Goal: Transaction & Acquisition: Download file/media

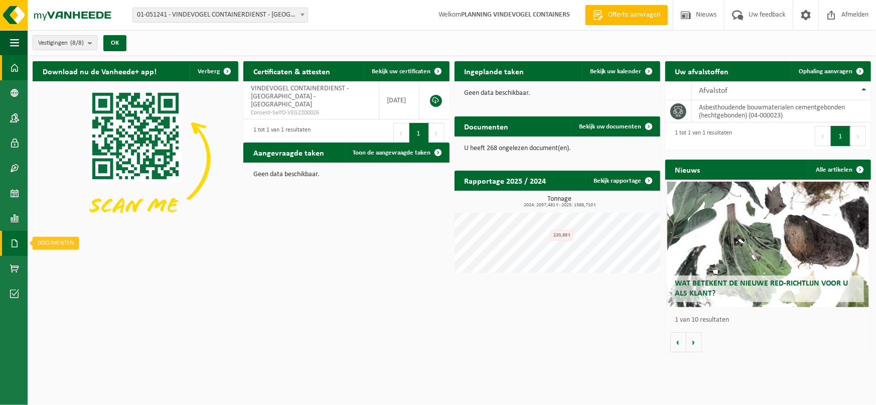
click at [18, 236] on span at bounding box center [14, 243] width 9 height 25
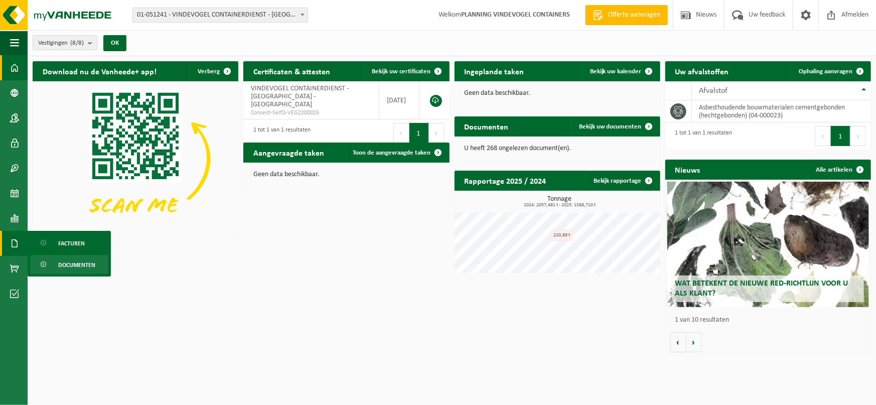
click at [78, 264] on span "Documenten" at bounding box center [76, 264] width 37 height 19
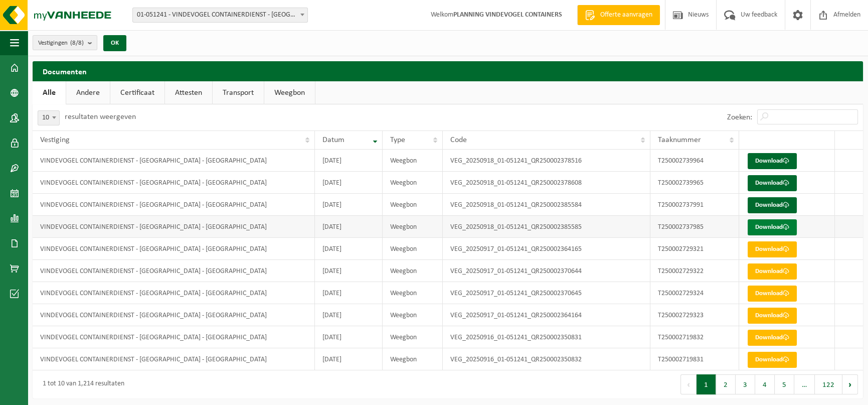
click at [764, 225] on link "Download" at bounding box center [772, 227] width 49 height 16
click at [765, 200] on link "Download" at bounding box center [772, 205] width 49 height 16
click at [767, 178] on link "Download" at bounding box center [772, 183] width 49 height 16
click at [772, 161] on link "Download" at bounding box center [772, 161] width 49 height 16
